Goal: Ask a question

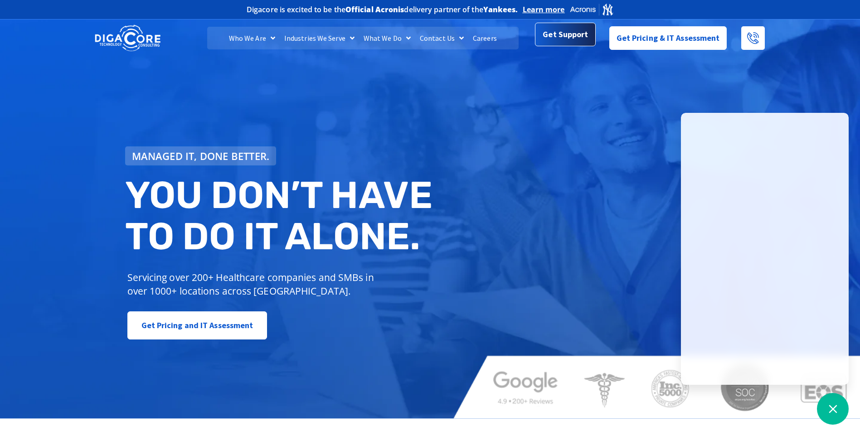
click at [584, 37] on span "Get Support" at bounding box center [564, 34] width 45 height 18
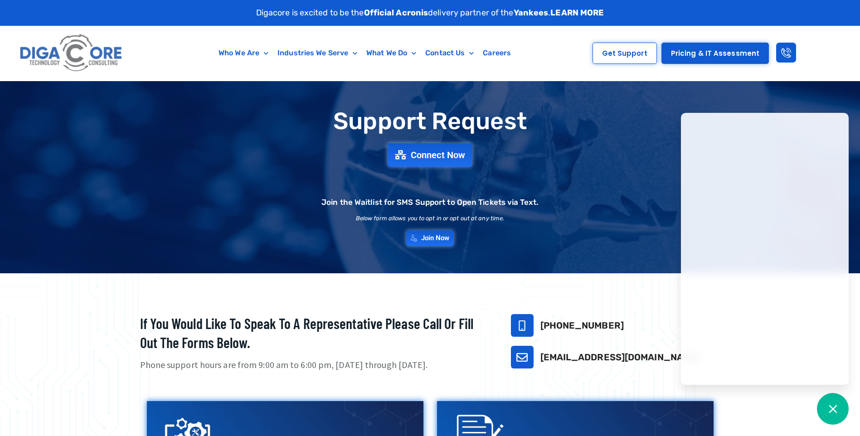
scroll to position [40, 0]
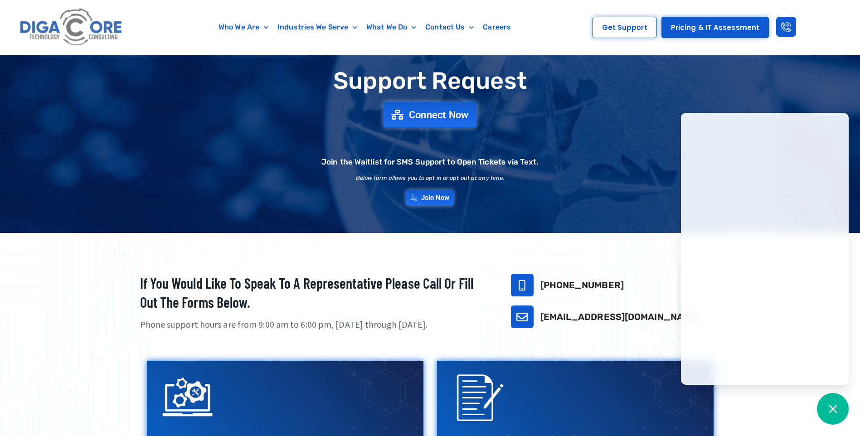
click at [452, 113] on span "Connect Now" at bounding box center [439, 115] width 60 height 10
